Goal: Communication & Community: Ask a question

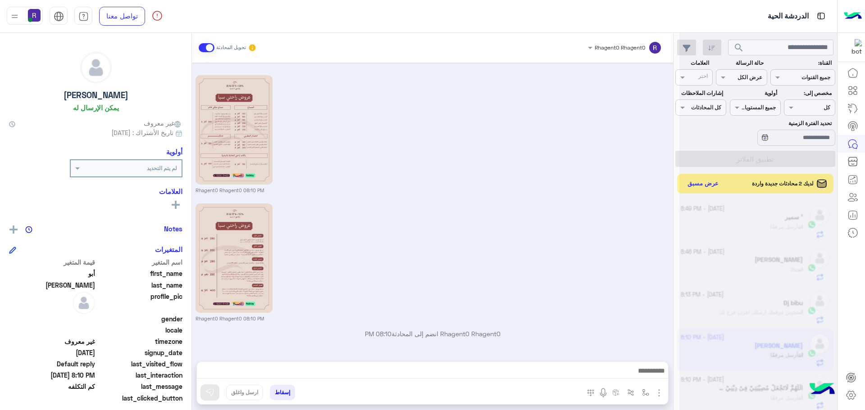
scroll to position [340, 0]
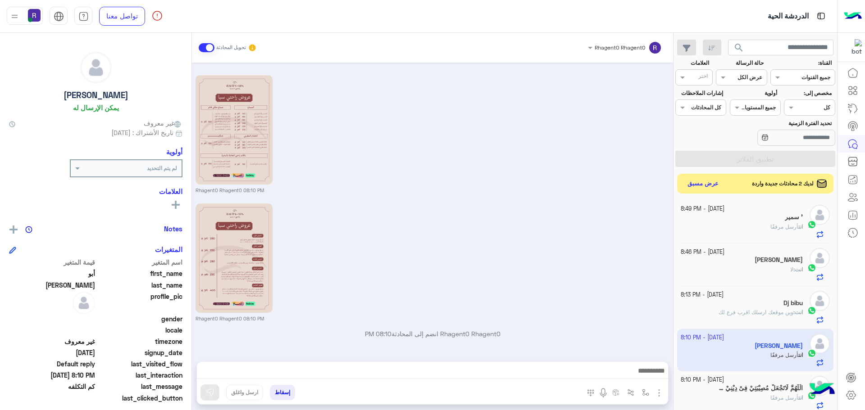
click at [686, 181] on button "عرض مسبق" at bounding box center [703, 183] width 39 height 13
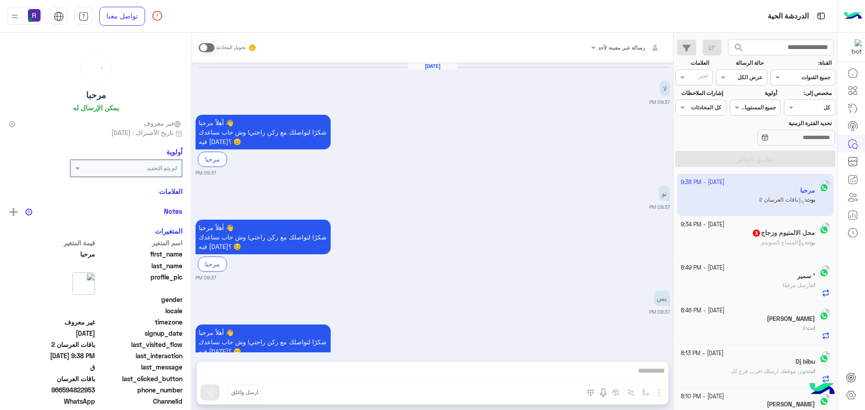
scroll to position [950, 0]
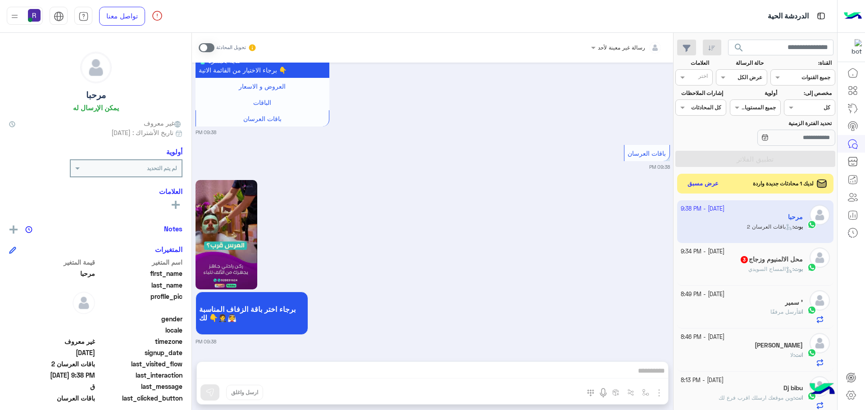
click at [204, 44] on span at bounding box center [207, 47] width 16 height 9
click at [204, 49] on span at bounding box center [207, 47] width 16 height 9
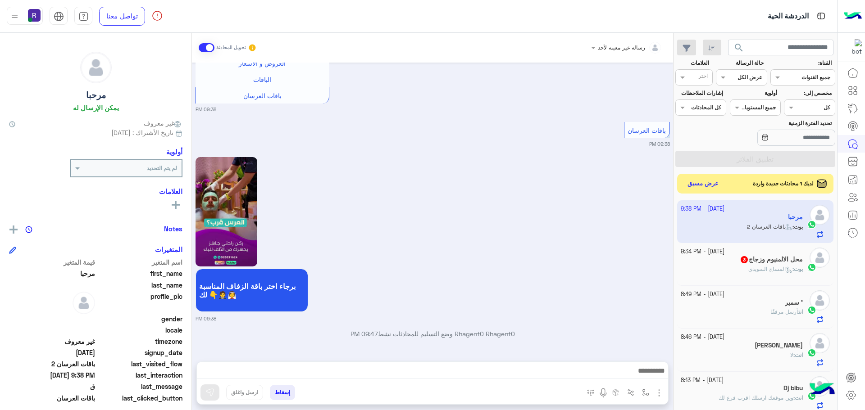
scroll to position [996, 0]
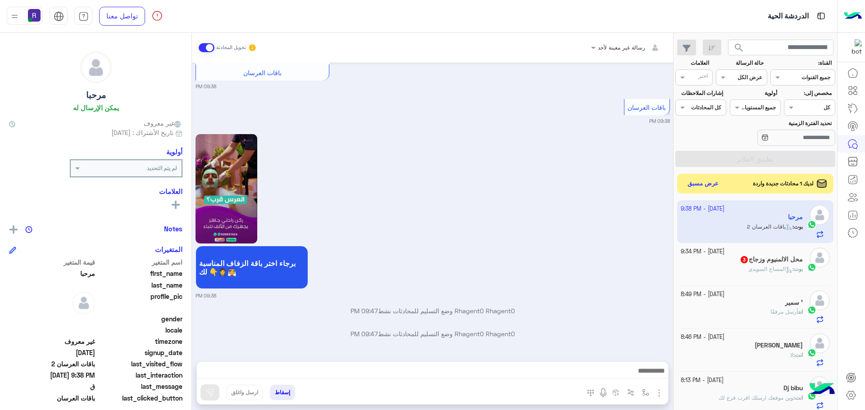
click at [653, 395] on img "button" at bounding box center [658, 393] width 11 height 11
click at [648, 380] on button "الصور" at bounding box center [645, 373] width 38 height 18
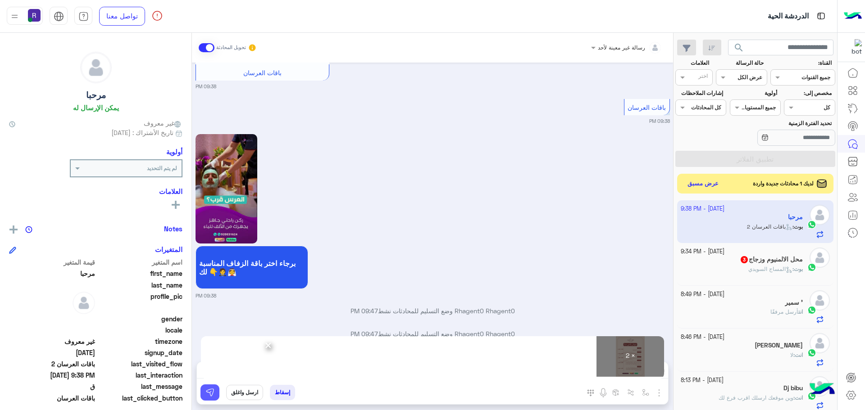
click at [207, 394] on button at bounding box center [209, 393] width 19 height 16
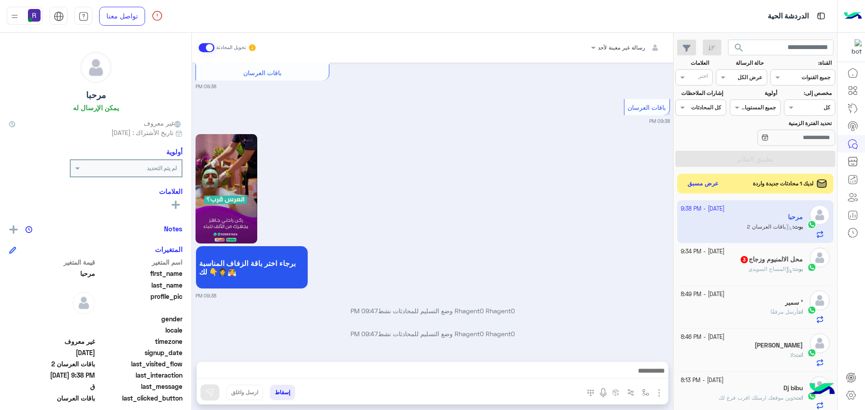
click at [726, 267] on div "بوت : المساج ال[DEMOGRAPHIC_DATA]" at bounding box center [741, 273] width 122 height 16
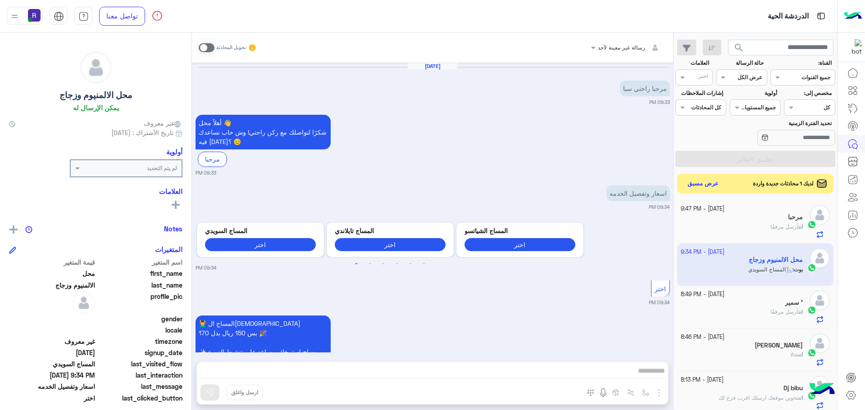
scroll to position [104, 0]
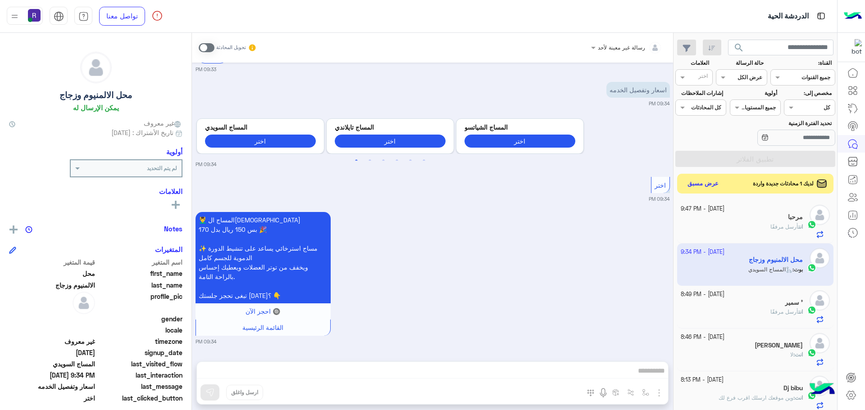
click at [203, 46] on span at bounding box center [207, 47] width 16 height 9
click at [204, 49] on span at bounding box center [207, 47] width 16 height 9
click at [202, 47] on span at bounding box center [207, 47] width 16 height 9
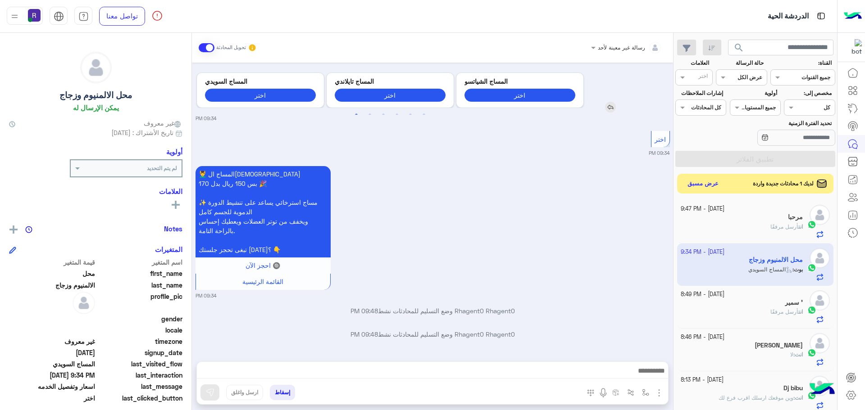
scroll to position [173, 0]
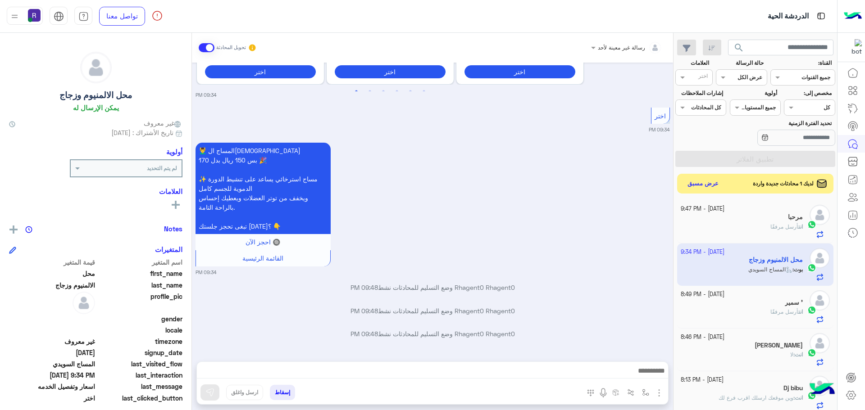
click at [653, 391] on img "button" at bounding box center [658, 393] width 11 height 11
click at [643, 379] on button "الصور" at bounding box center [645, 373] width 38 height 18
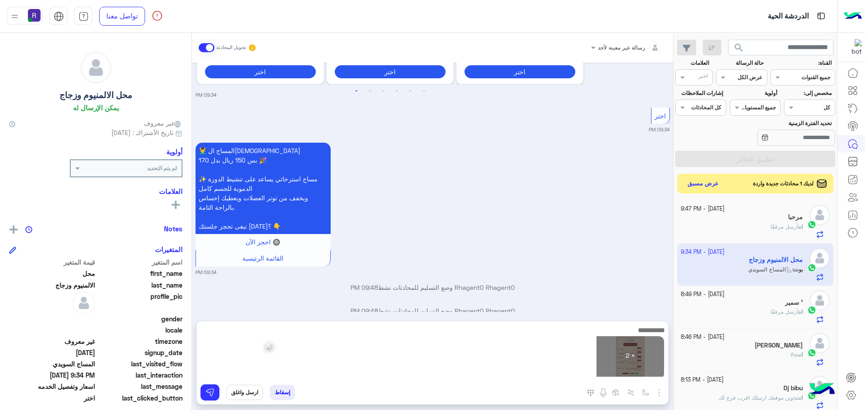
click at [197, 374] on textarea at bounding box center [432, 352] width 471 height 54
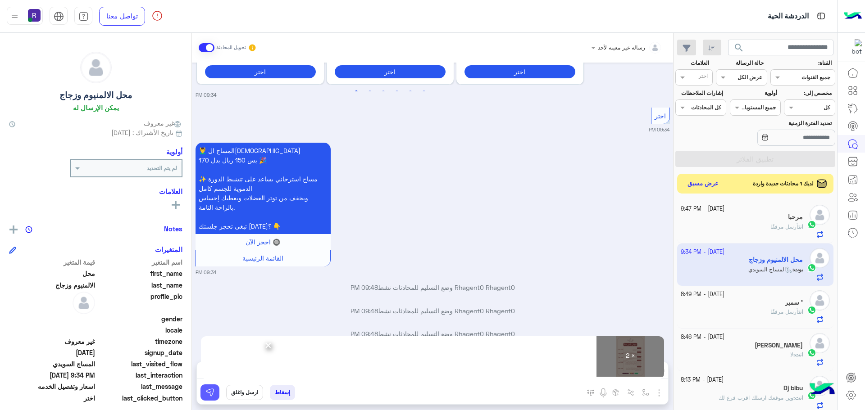
click at [205, 394] on img at bounding box center [209, 392] width 9 height 9
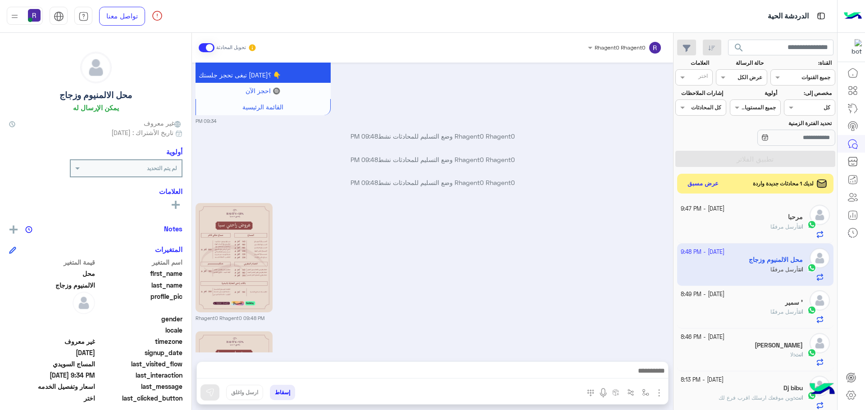
scroll to position [452, 0]
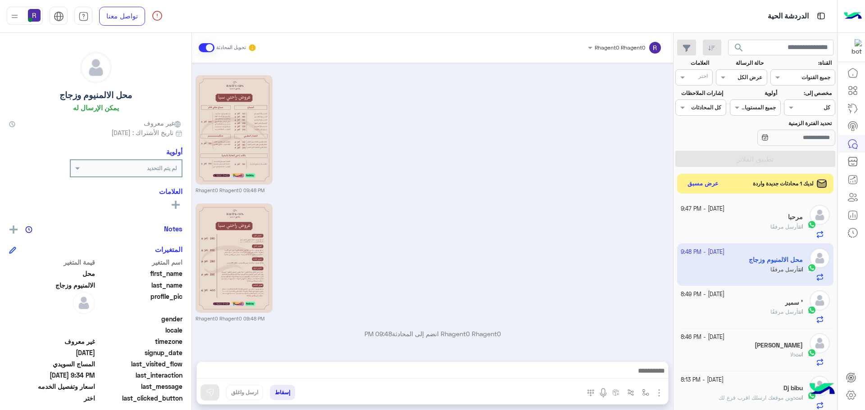
click at [653, 396] on img "button" at bounding box center [658, 393] width 11 height 11
click at [643, 377] on button "الصور" at bounding box center [645, 373] width 38 height 18
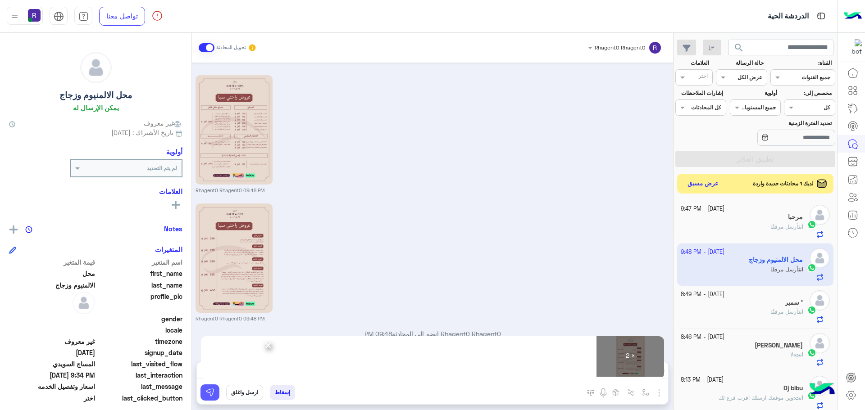
click at [205, 394] on img at bounding box center [209, 392] width 9 height 9
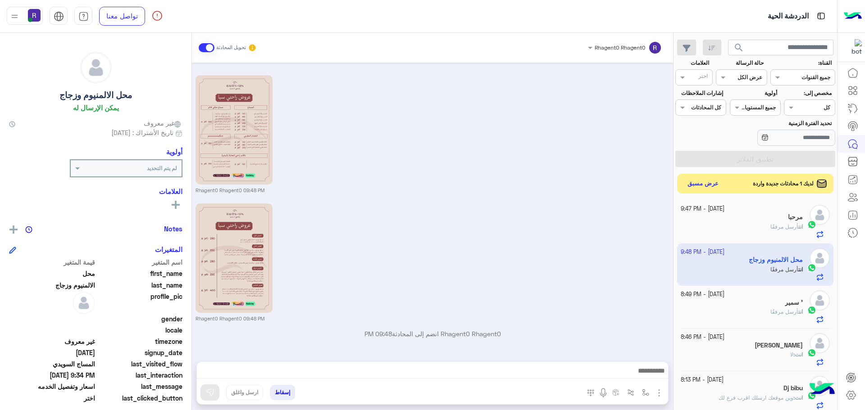
drag, startPoint x: 273, startPoint y: 380, endPoint x: 274, endPoint y: 375, distance: 5.0
drag, startPoint x: 274, startPoint y: 375, endPoint x: 320, endPoint y: 316, distance: 75.1
click at [320, 316] on small "Rhagent0 Rhagent0 09:48 PM" at bounding box center [432, 318] width 474 height 7
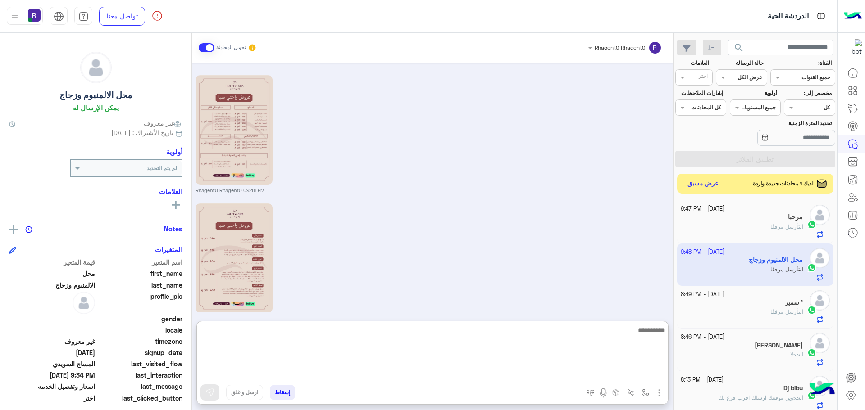
paste textarea "**********"
type textarea "**********"
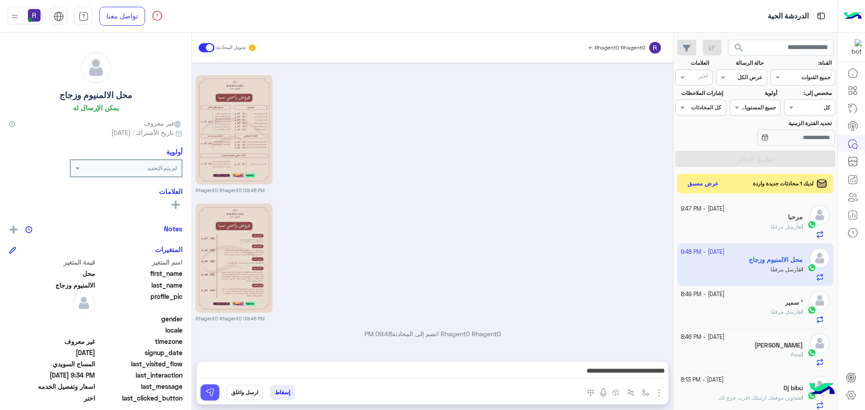
click at [205, 390] on img at bounding box center [209, 392] width 9 height 9
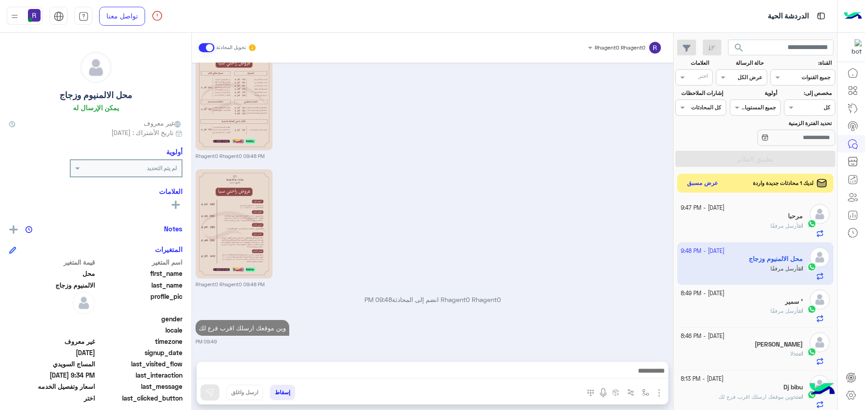
click at [693, 186] on button "عرض مسبق" at bounding box center [703, 183] width 38 height 12
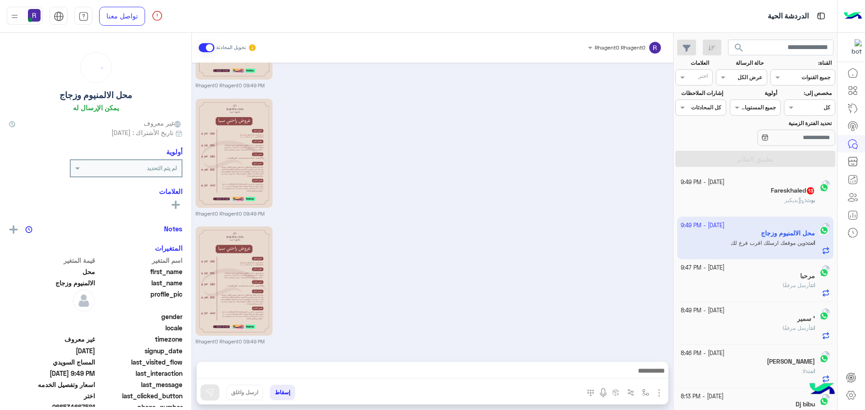
scroll to position [870, 0]
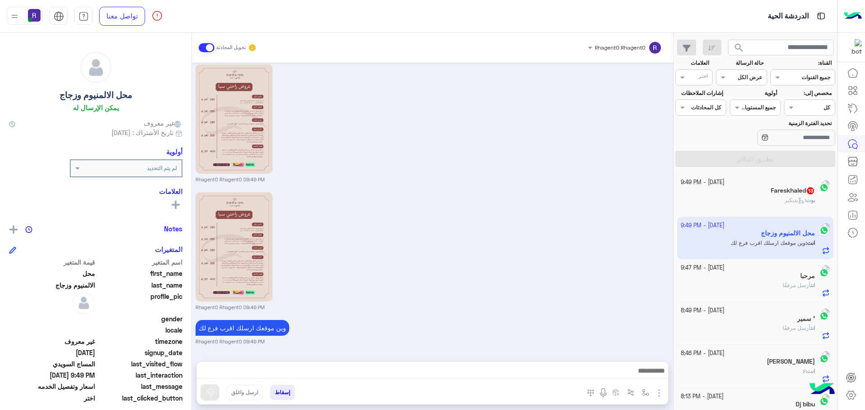
click at [762, 196] on div "بوت : بديكير" at bounding box center [747, 204] width 135 height 16
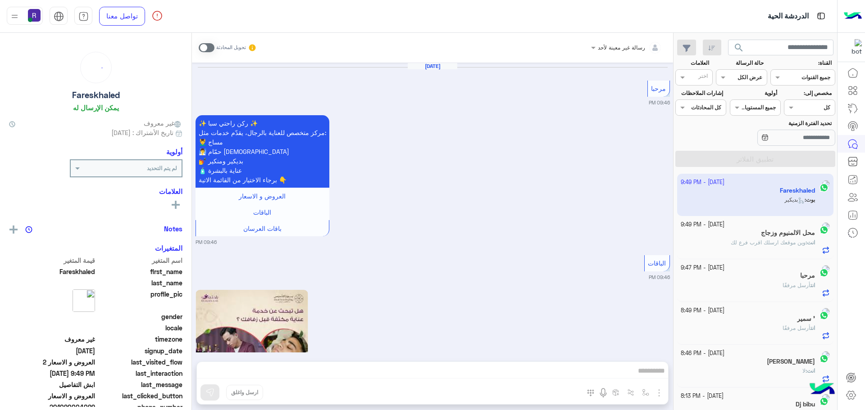
scroll to position [1822, 0]
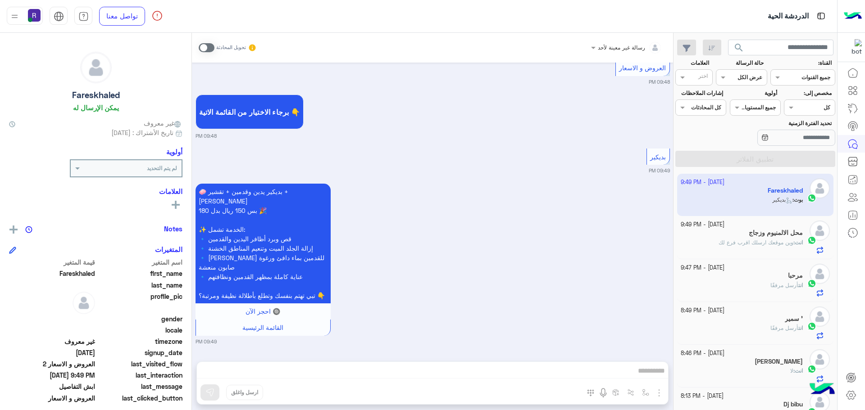
click at [202, 48] on span at bounding box center [207, 47] width 16 height 9
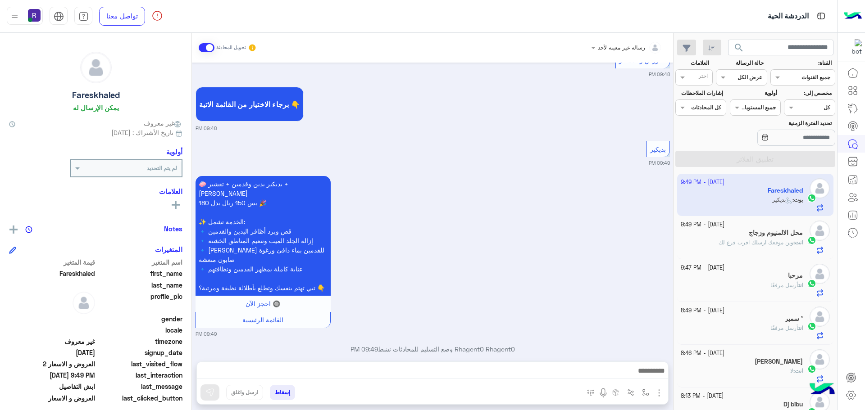
scroll to position [1845, 0]
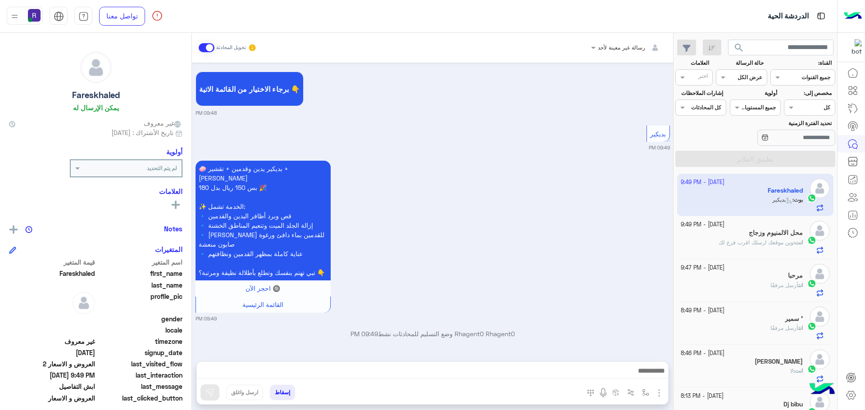
click at [653, 390] on img "button" at bounding box center [658, 393] width 11 height 11
click at [646, 379] on button "الصور" at bounding box center [645, 373] width 38 height 18
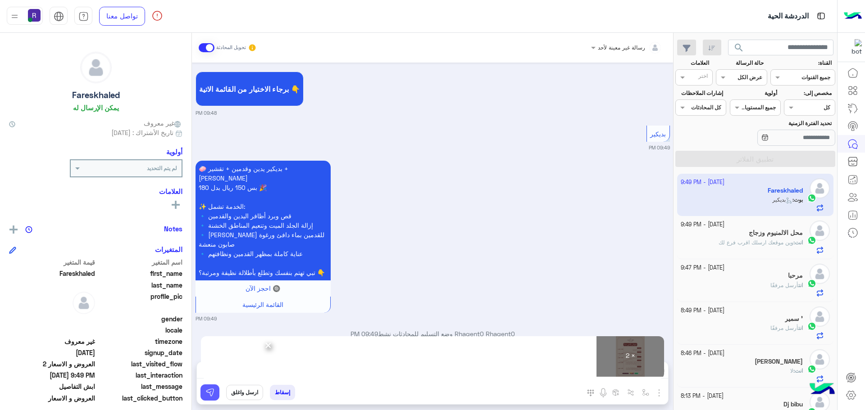
click at [200, 389] on button at bounding box center [209, 393] width 19 height 16
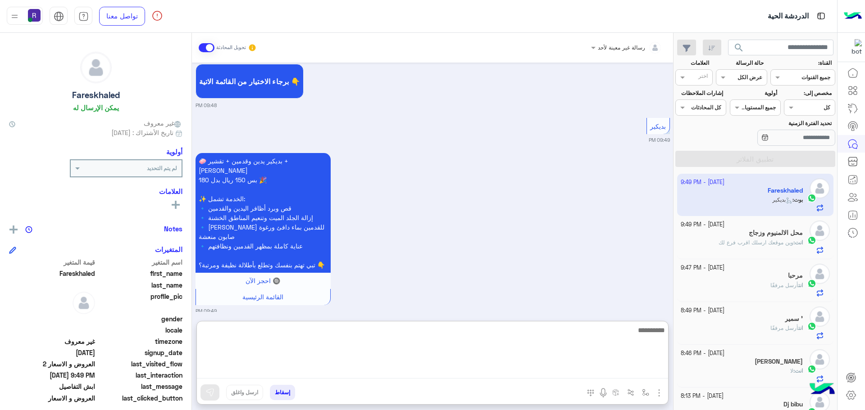
paste textarea "**********"
type textarea "**********"
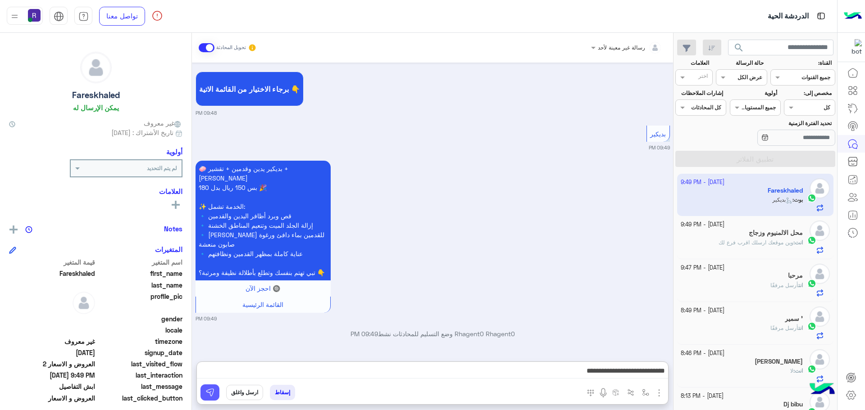
click at [205, 396] on img at bounding box center [209, 392] width 9 height 9
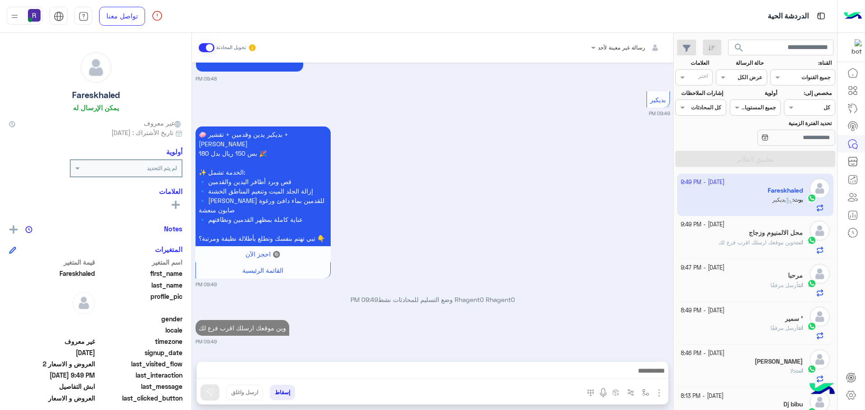
scroll to position [1879, 0]
click at [780, 242] on span "وين موقعك ارسلك اقرب فرع لك" at bounding box center [755, 242] width 75 height 7
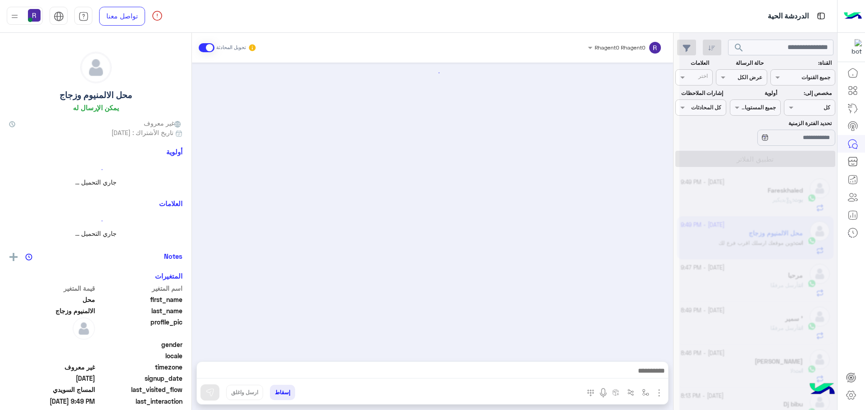
scroll to position [743, 0]
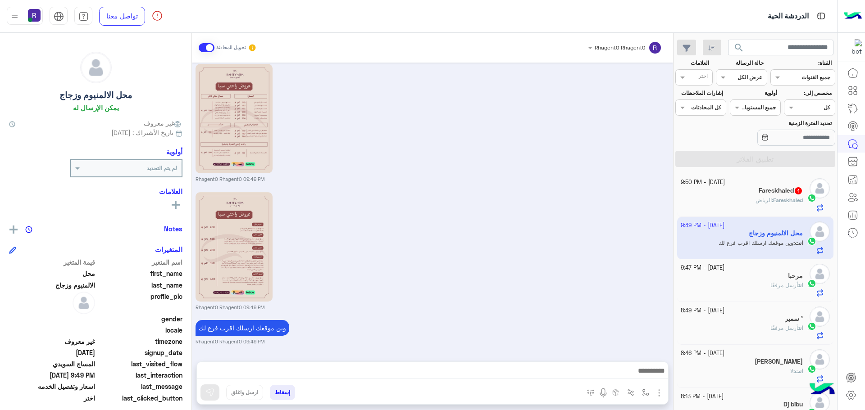
click at [756, 198] on span "الرياض" at bounding box center [763, 200] width 16 height 7
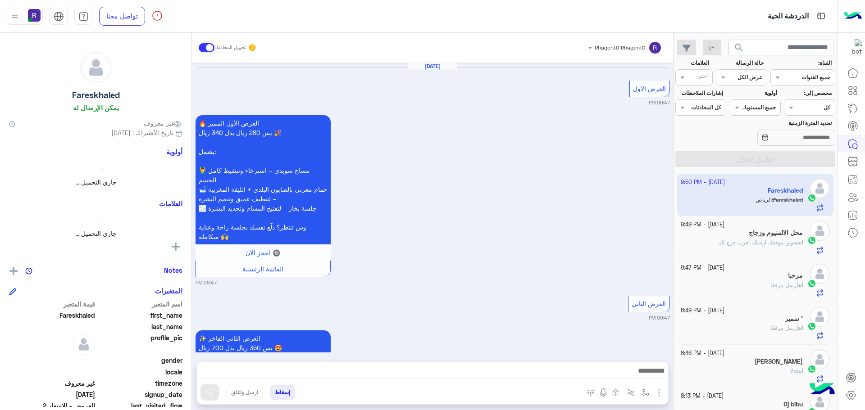
scroll to position [1600, 0]
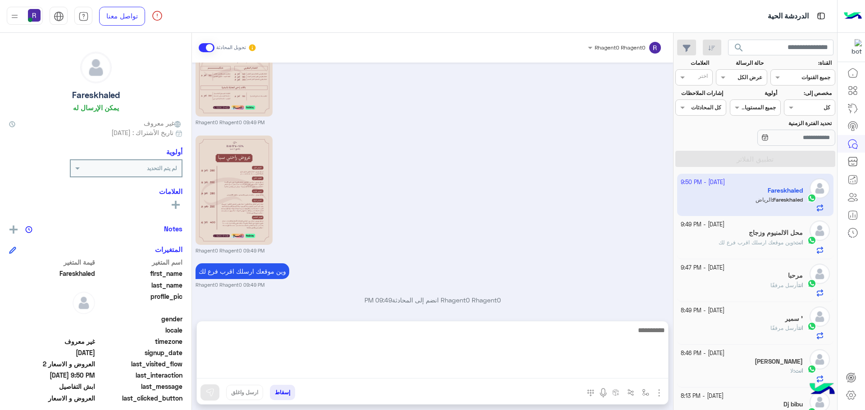
click at [536, 371] on textarea at bounding box center [432, 352] width 471 height 54
type textarea "**********"
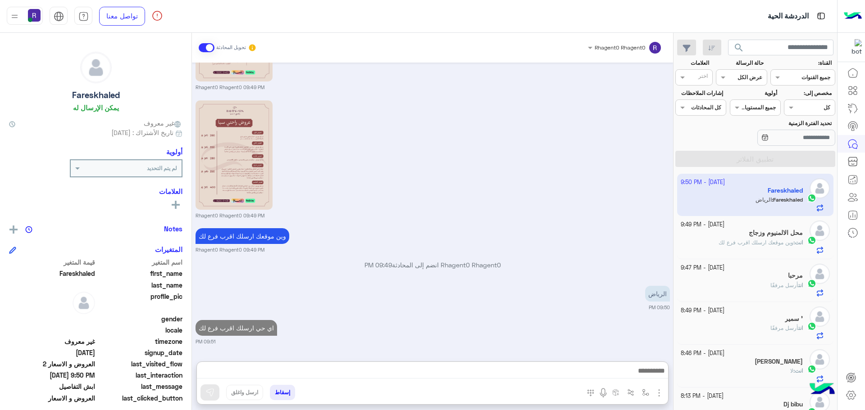
click at [575, 277] on div "[DATE] العرض الاول 09:47 PM 🔥 العرض الأول المميز بس 280 ريال بدل 340 ريال 🎉 يشم…" at bounding box center [432, 208] width 481 height 290
click at [746, 246] on p "انت : وين موقعك ارسلك اقرب فرع لك" at bounding box center [760, 243] width 84 height 8
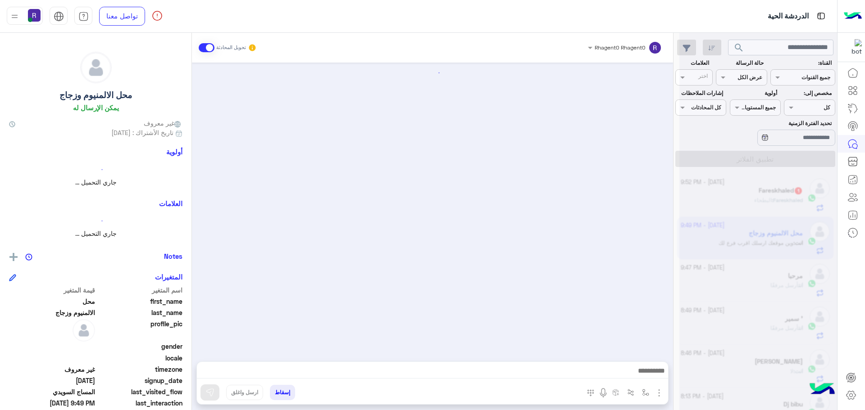
scroll to position [743, 0]
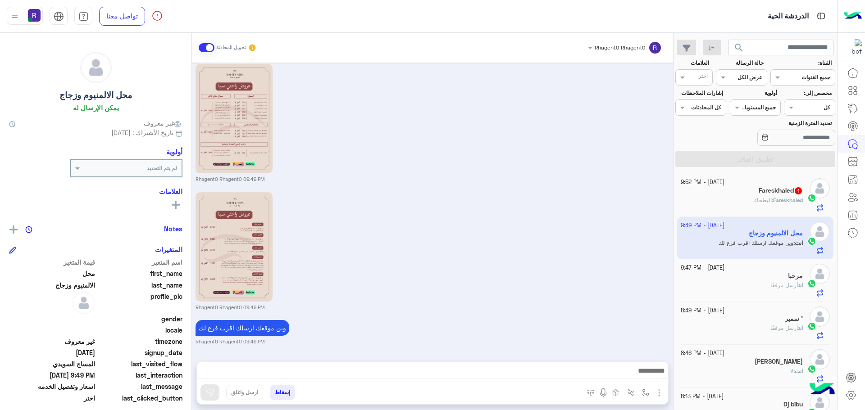
click at [735, 202] on div "Fareskhaled : البطحاء" at bounding box center [741, 204] width 122 height 16
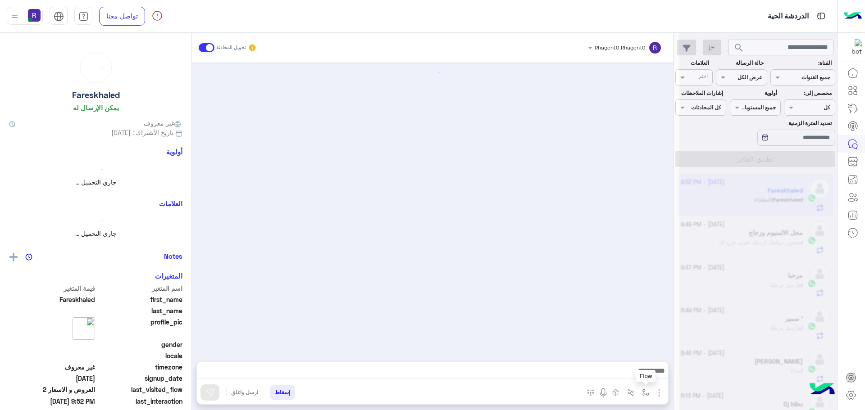
click at [642, 391] on img "button" at bounding box center [645, 392] width 7 height 7
click at [630, 375] on input "text" at bounding box center [624, 371] width 45 height 8
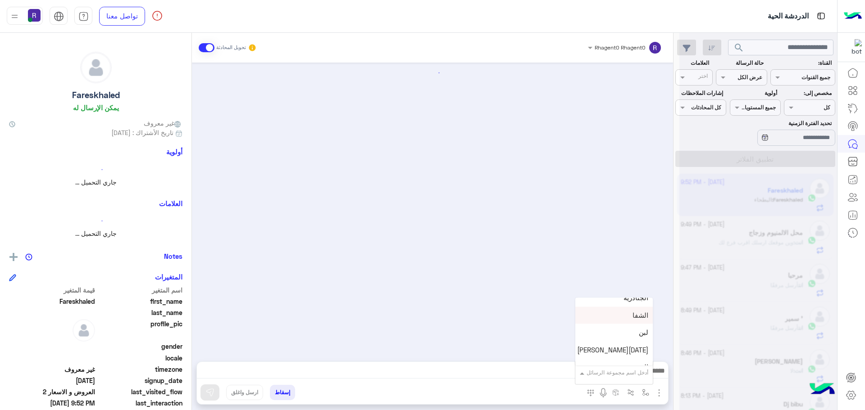
scroll to position [630, 0]
click at [612, 323] on div "لبن" at bounding box center [613, 318] width 77 height 18
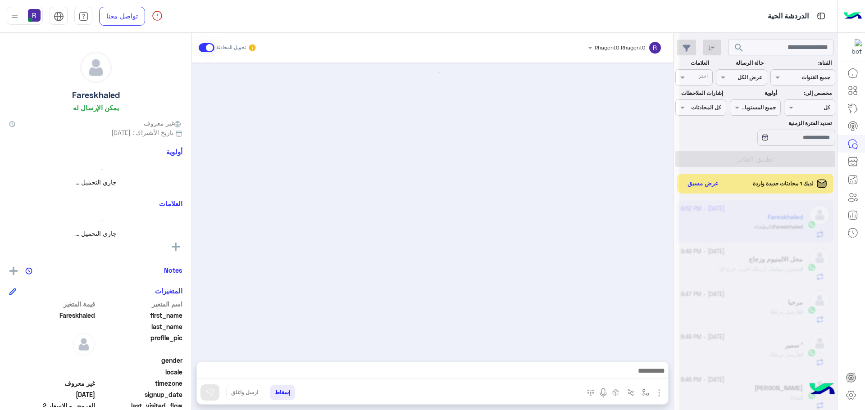
scroll to position [1454, 0]
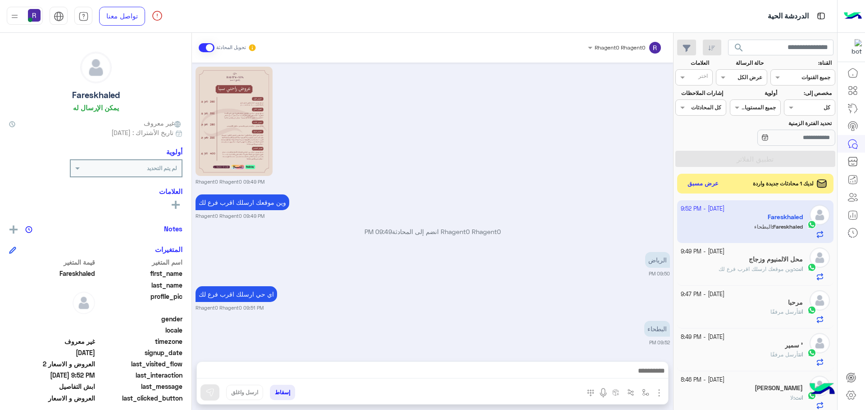
type textarea "***"
click at [205, 389] on img at bounding box center [209, 392] width 9 height 9
click at [696, 181] on button "عرض مسبق" at bounding box center [703, 183] width 38 height 12
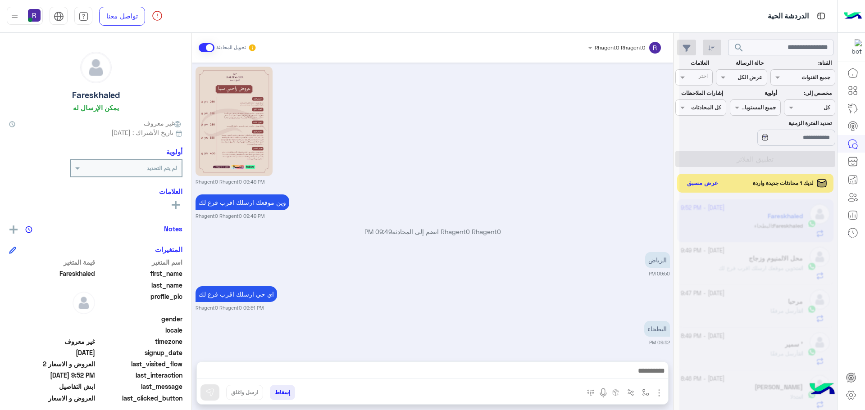
scroll to position [1539, 0]
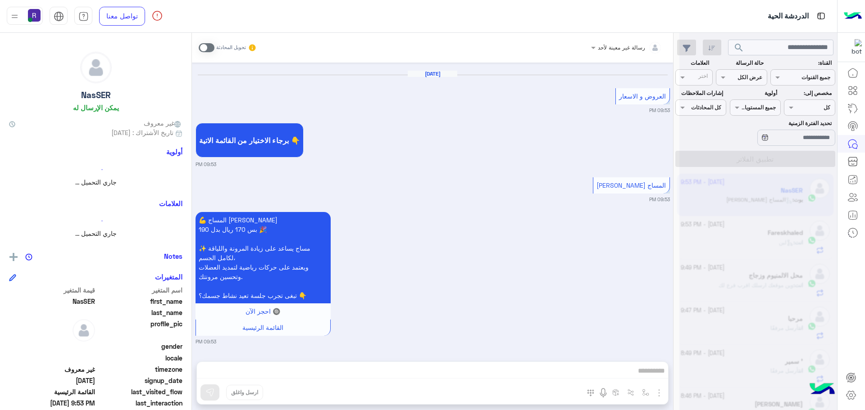
scroll to position [1653, 0]
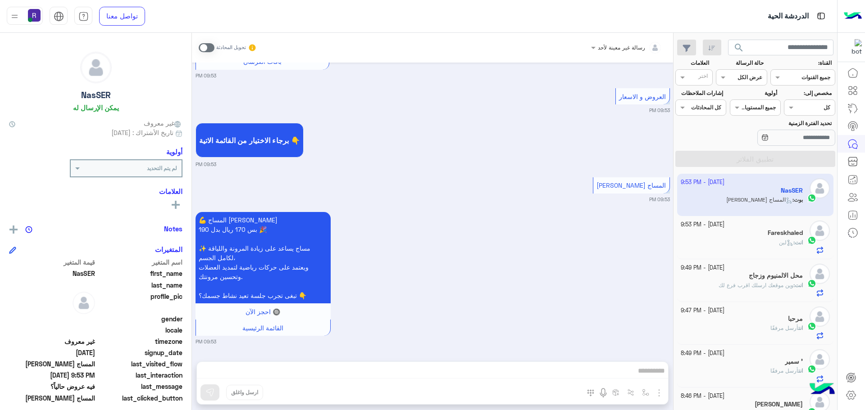
scroll to position [340, 0]
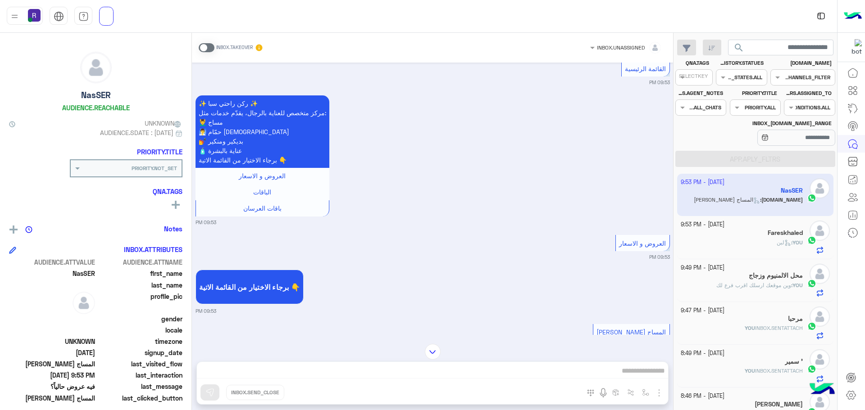
scroll to position [1652, 0]
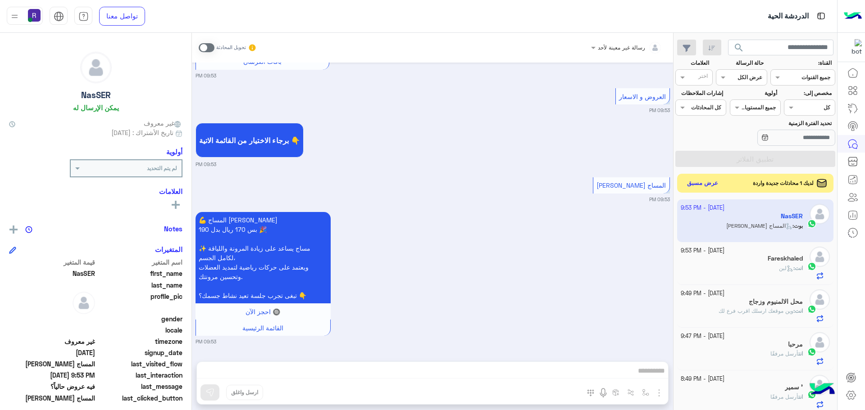
click at [684, 181] on button "عرض مسبق" at bounding box center [703, 183] width 38 height 12
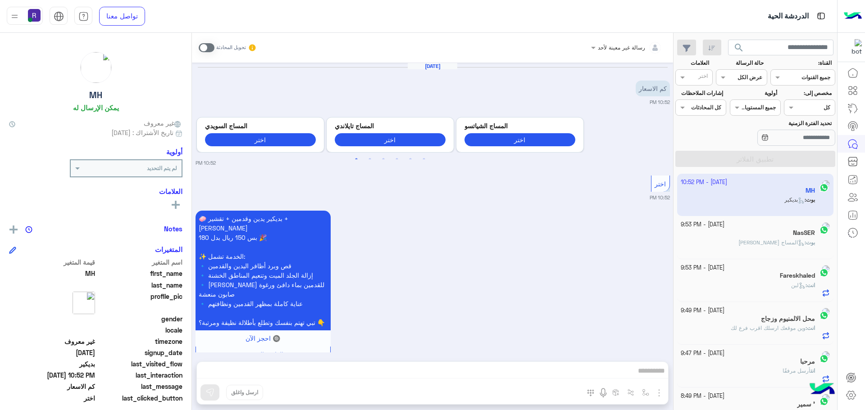
click at [202, 46] on span at bounding box center [207, 47] width 16 height 9
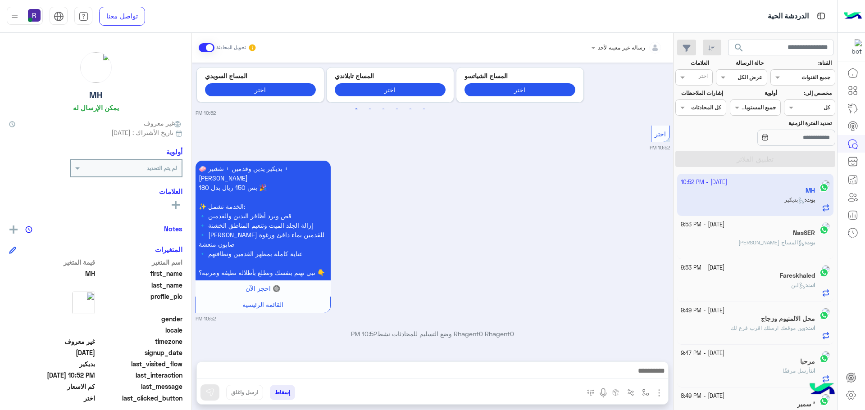
click at [653, 395] on img "button" at bounding box center [658, 393] width 11 height 11
click at [641, 369] on span "الصور" at bounding box center [641, 373] width 17 height 10
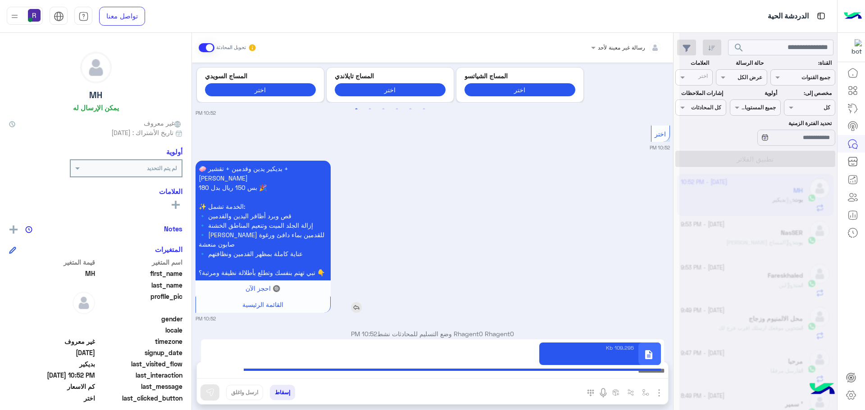
scroll to position [85, 0]
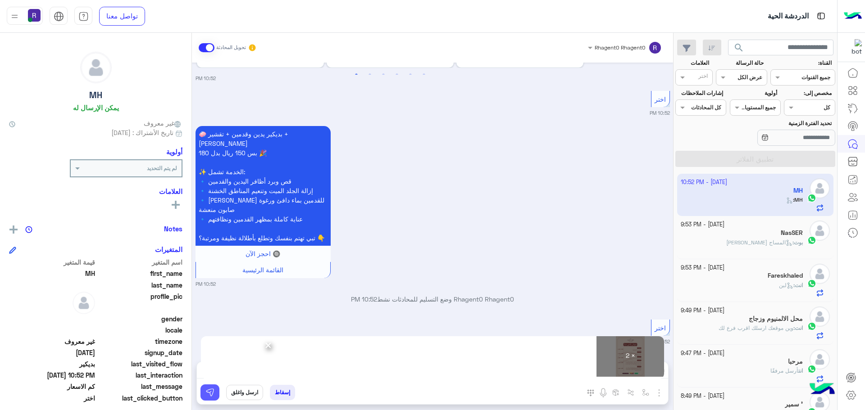
click at [200, 398] on button at bounding box center [209, 393] width 19 height 16
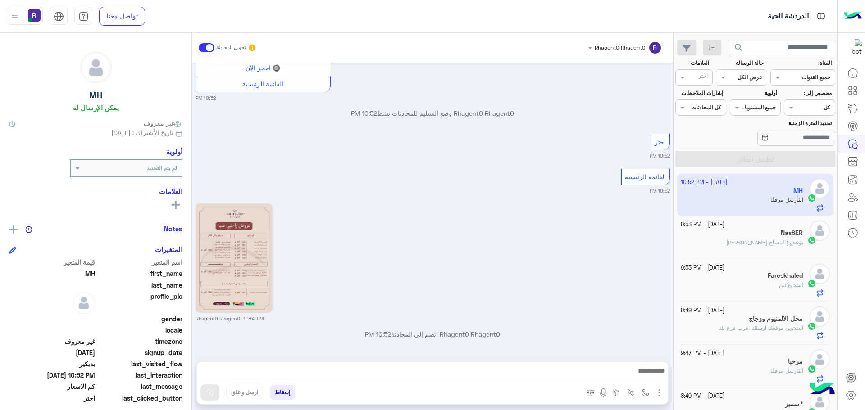
scroll to position [399, 0]
